Goal: Task Accomplishment & Management: Complete application form

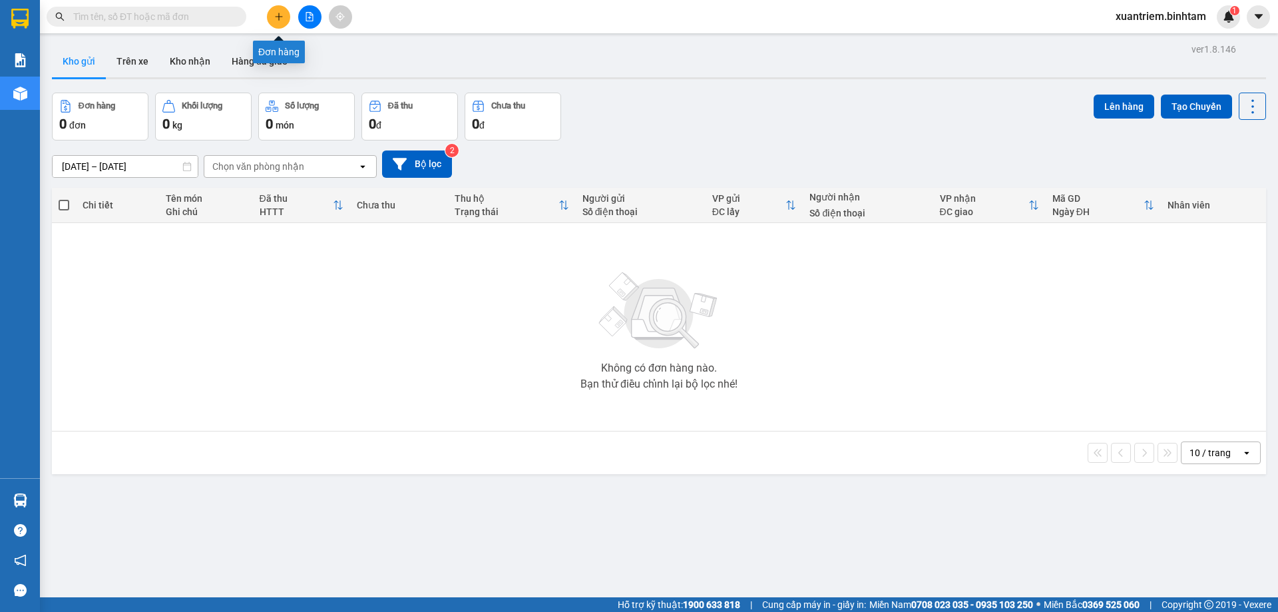
click at [271, 10] on button at bounding box center [278, 16] width 23 height 23
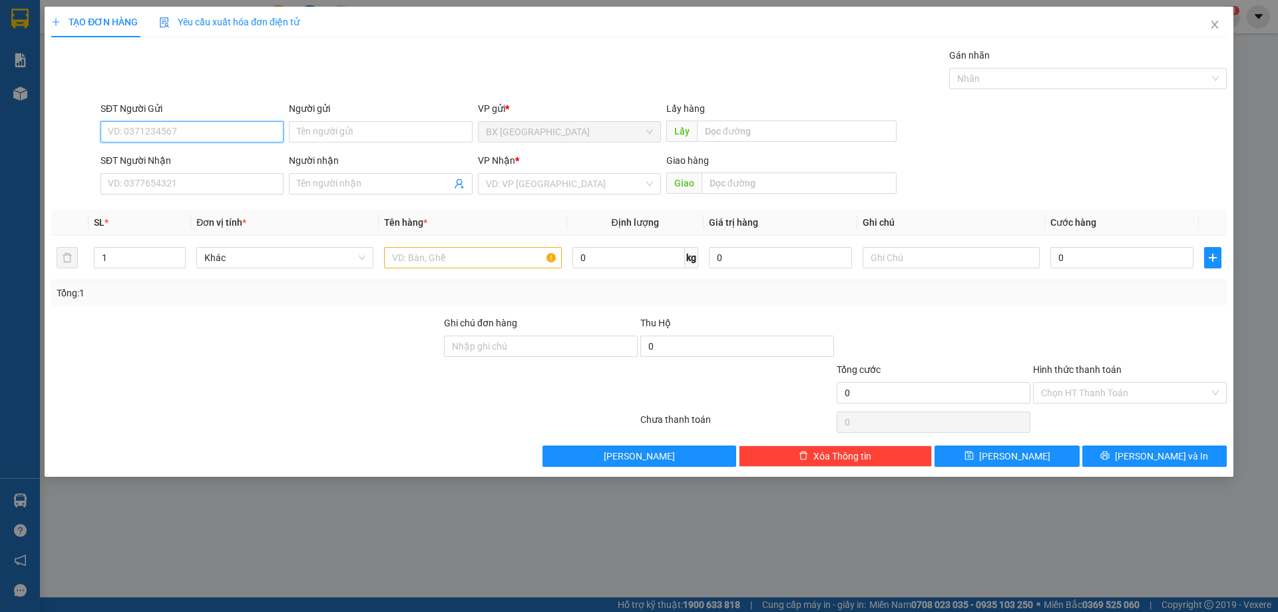
click at [212, 134] on input "SĐT Người Gửi" at bounding box center [192, 131] width 183 height 21
click at [192, 132] on input "0963859729" at bounding box center [192, 131] width 183 height 21
type input "0963859729"
click at [192, 178] on input "SĐT Người Nhận" at bounding box center [192, 183] width 183 height 21
type input "0962222602"
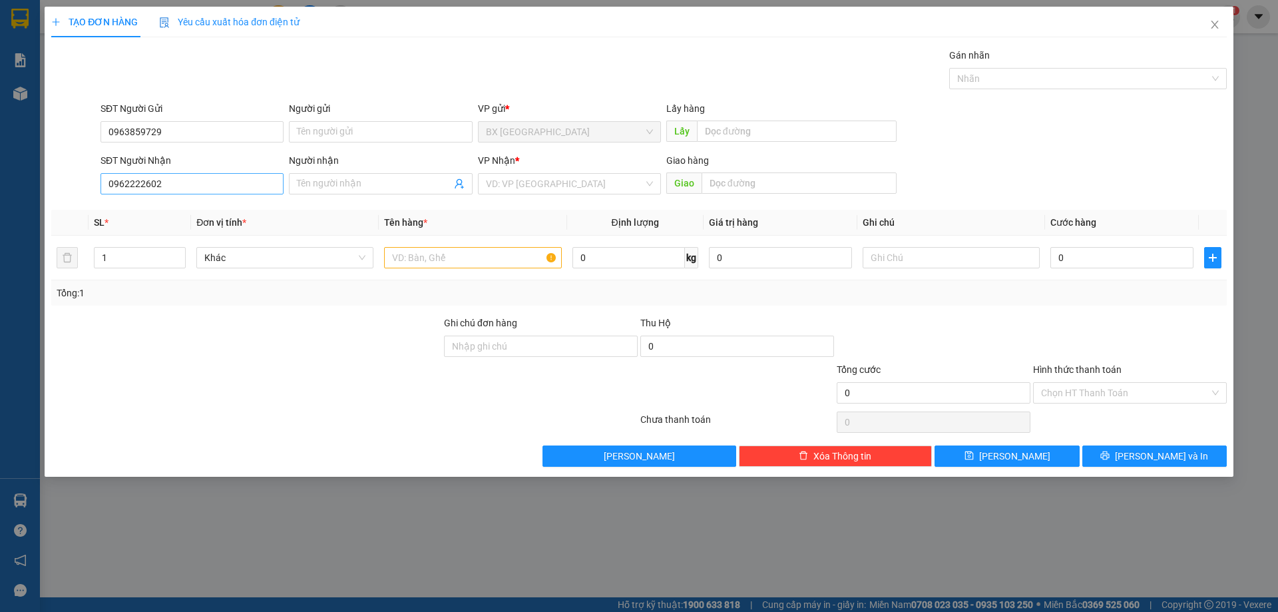
drag, startPoint x: 261, startPoint y: 162, endPoint x: 261, endPoint y: 176, distance: 14.0
click at [261, 172] on div "SĐT Người Nhận" at bounding box center [192, 163] width 183 height 20
click at [261, 176] on input "0962222602" at bounding box center [192, 183] width 183 height 21
click at [557, 191] on input "search" at bounding box center [565, 184] width 158 height 20
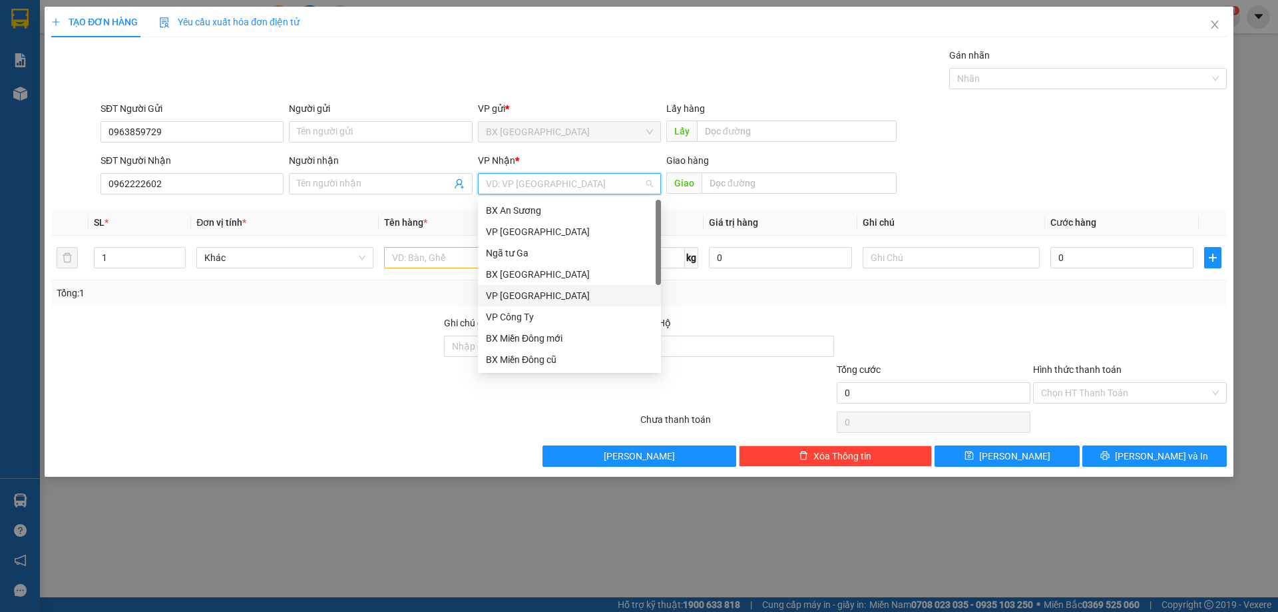
click at [543, 285] on div "VP Hà Nội" at bounding box center [569, 295] width 183 height 21
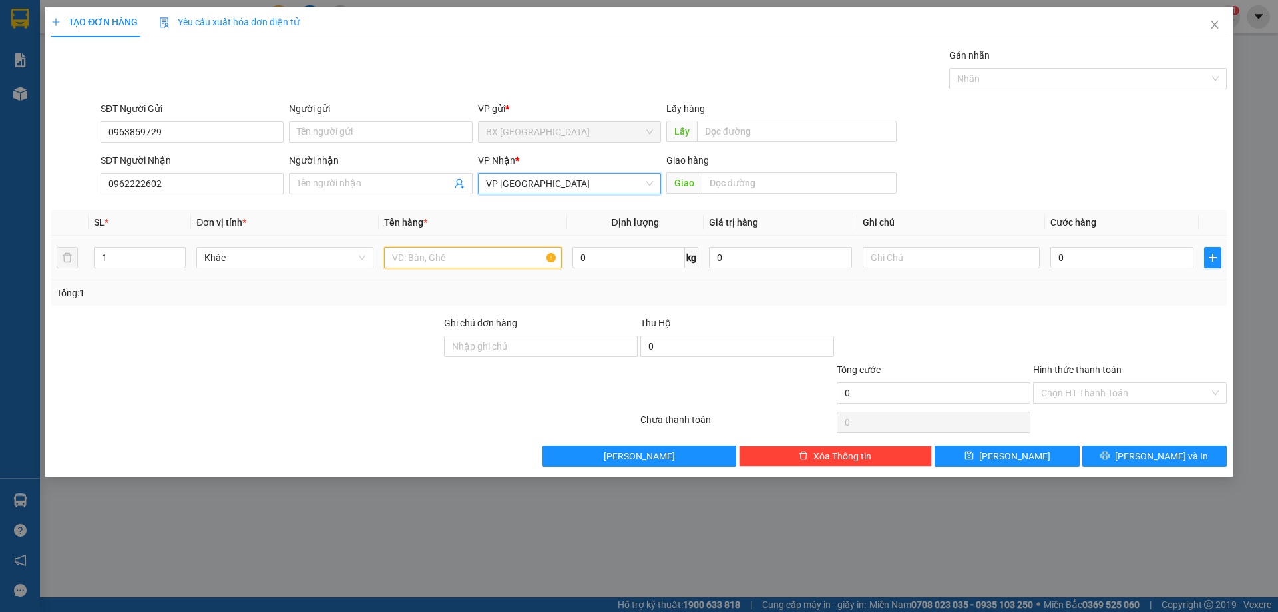
click at [430, 264] on input "text" at bounding box center [472, 257] width 177 height 21
type input "1 xốp"
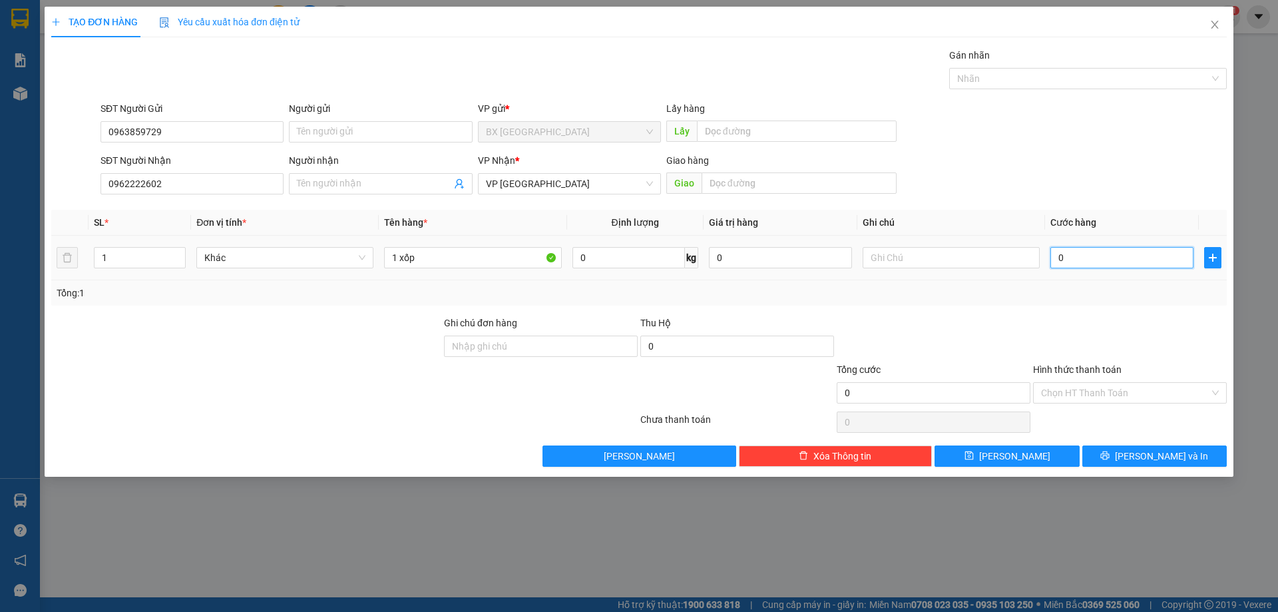
click at [1078, 250] on input "0" at bounding box center [1122, 257] width 143 height 21
type input "1"
type input "10"
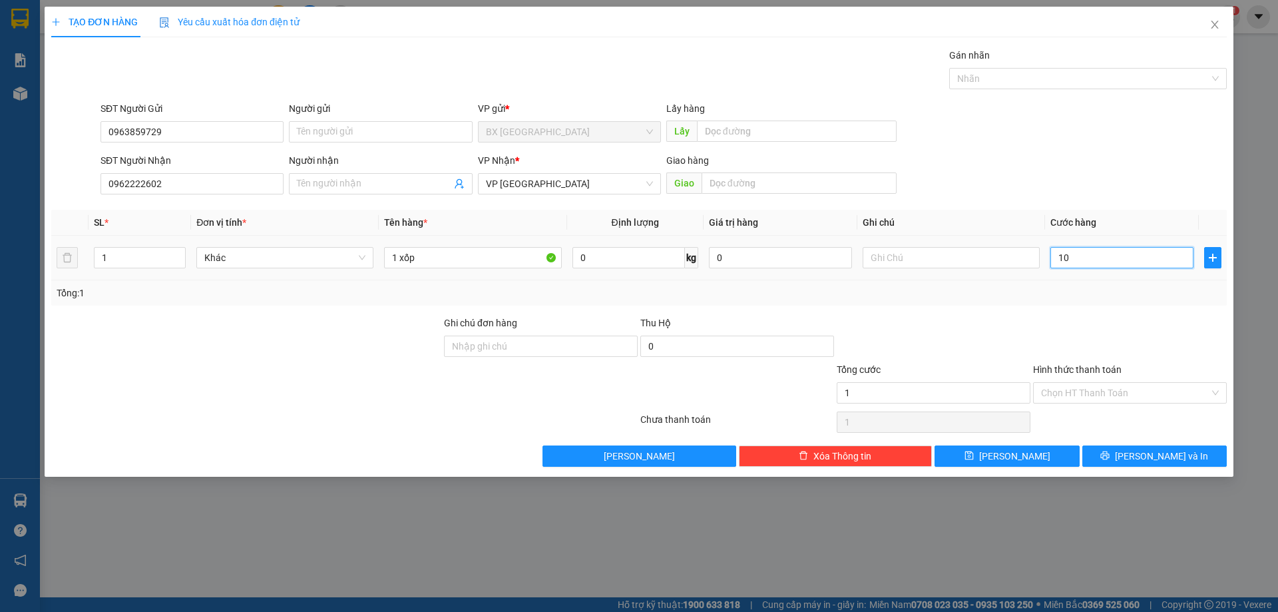
type input "10"
type input "100"
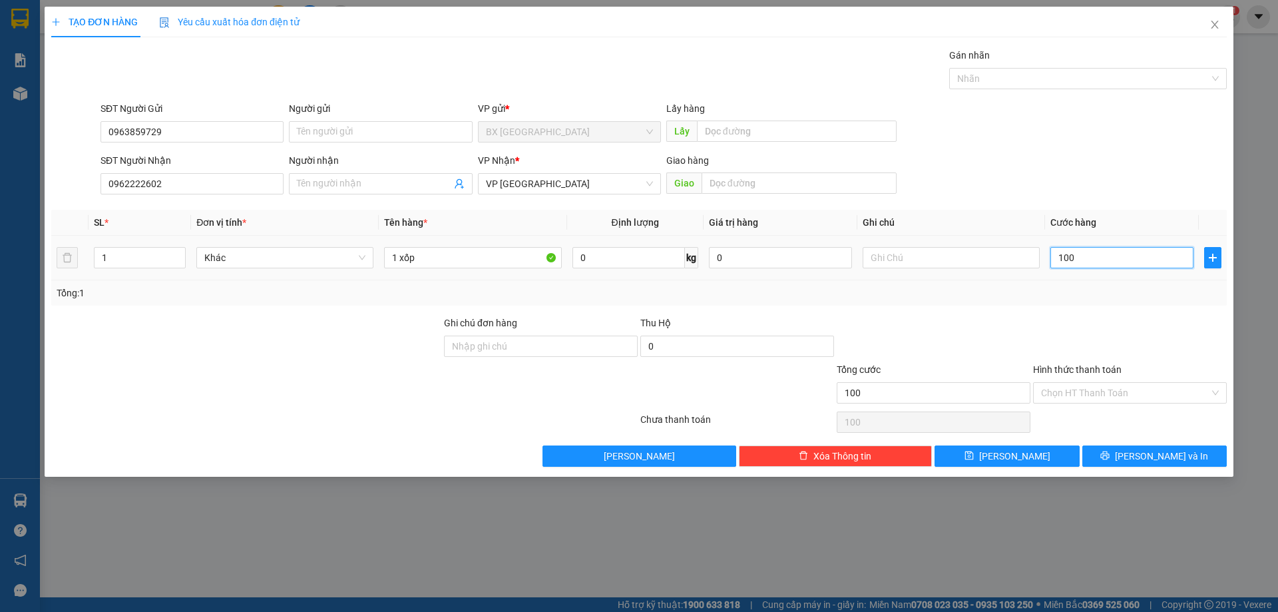
type input "1.000"
type input "10.000"
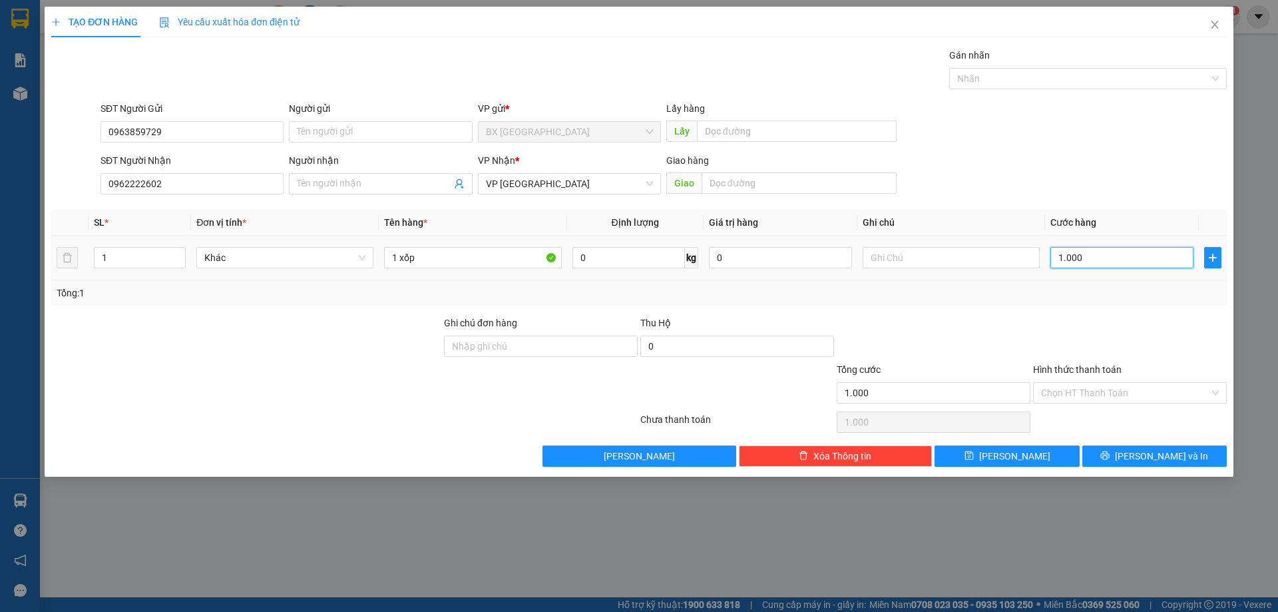
type input "10.000"
type input "100.000"
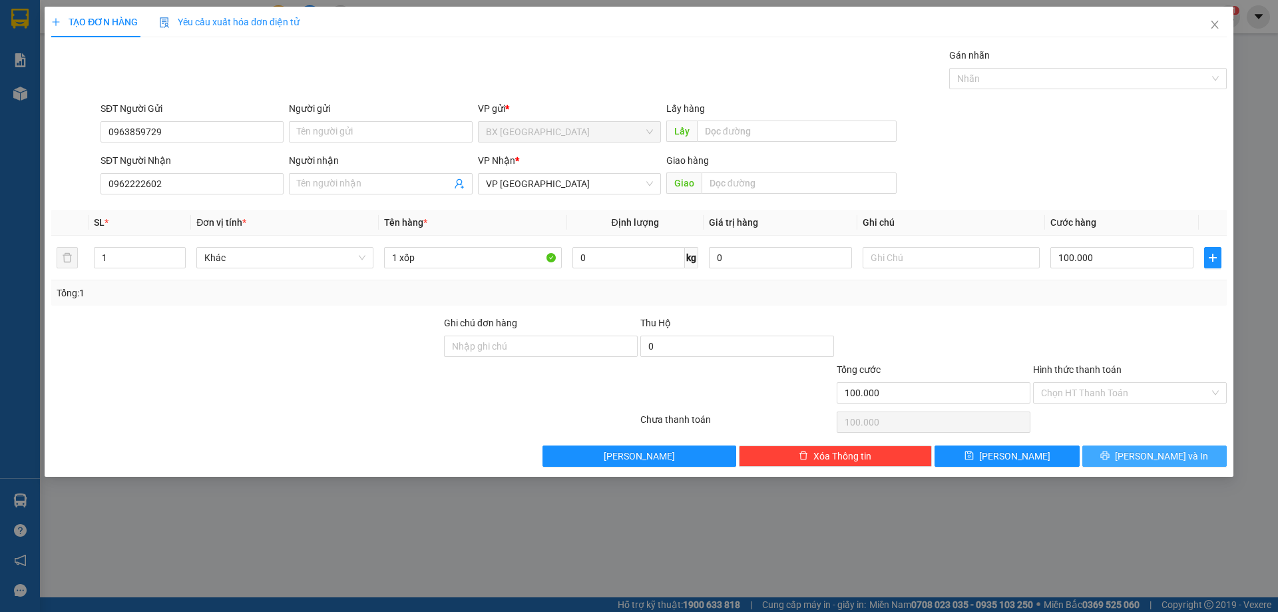
click at [1192, 461] on button "Lưu và In" at bounding box center [1155, 455] width 144 height 21
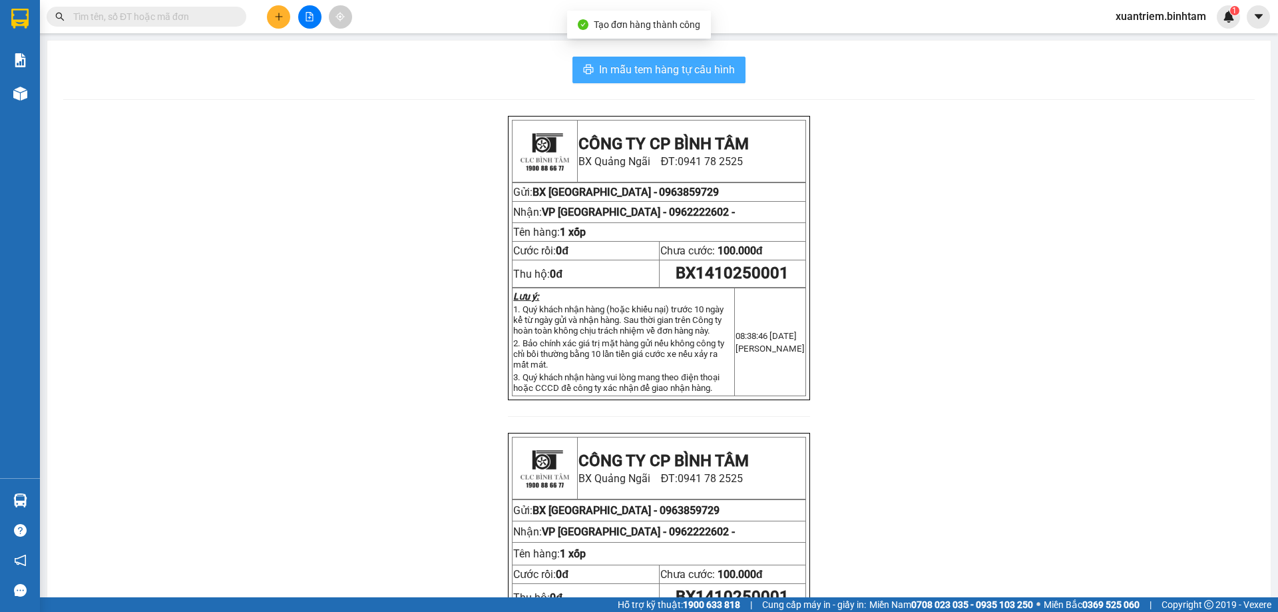
drag, startPoint x: 649, startPoint y: 83, endPoint x: 696, endPoint y: 83, distance: 46.6
click at [650, 83] on button "In mẫu tem hàng tự cấu hình" at bounding box center [659, 70] width 173 height 27
